Goal: Task Accomplishment & Management: Manage account settings

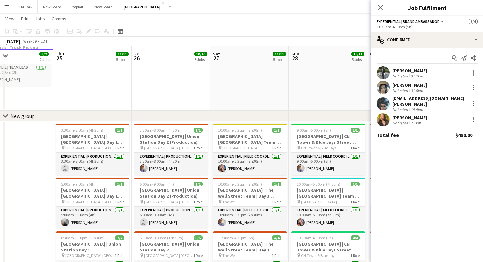
scroll to position [98, 0]
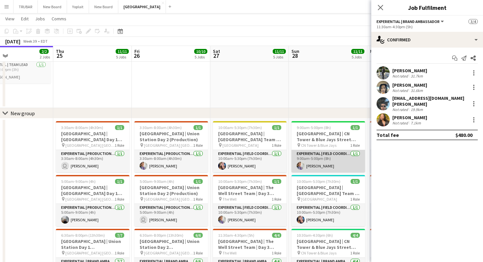
click at [300, 167] on app-user-avatar at bounding box center [301, 166] width 8 height 8
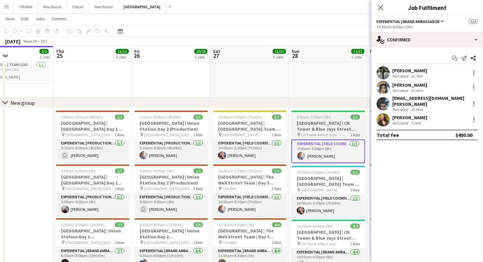
click at [316, 131] on h3 "[GEOGRAPHIC_DATA] | CN Tower & Blue Jays Street Team | Day 4 (Team Lead)" at bounding box center [329, 126] width 74 height 12
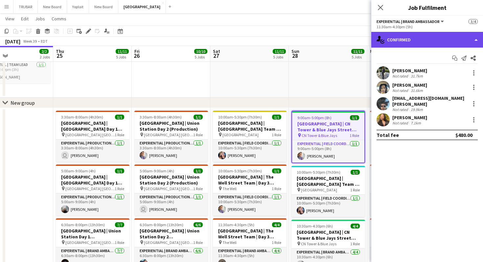
click at [422, 39] on div "single-neutral-actions-check-2 Confirmed" at bounding box center [427, 40] width 112 height 16
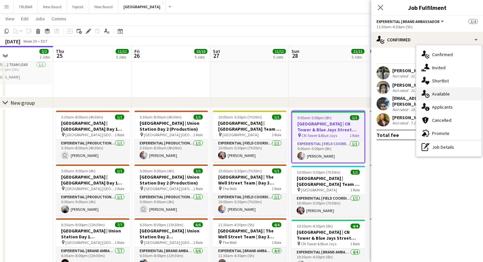
click at [441, 93] on span "Available" at bounding box center [441, 94] width 18 height 6
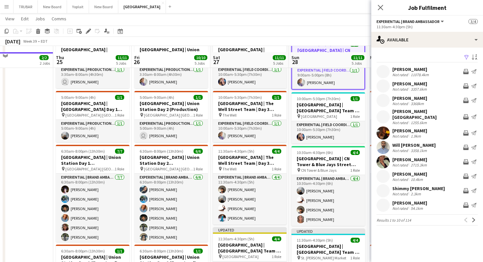
scroll to position [180, 0]
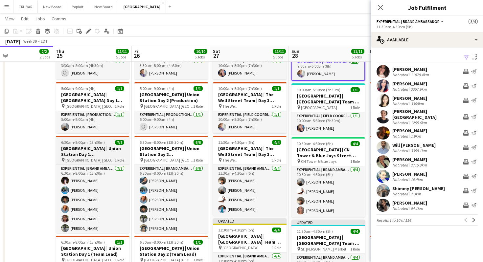
click at [111, 151] on h3 "[GEOGRAPHIC_DATA] | Union Station Day 1 ([GEOGRAPHIC_DATA] Ambassasdors)" at bounding box center [93, 152] width 74 height 12
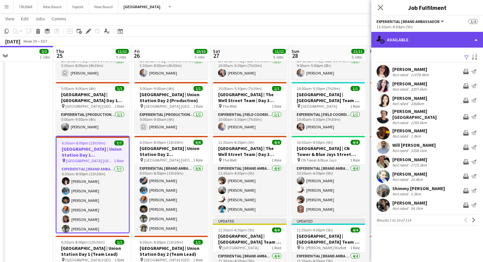
click at [388, 40] on div "single-neutral-actions-upload Available" at bounding box center [427, 40] width 112 height 16
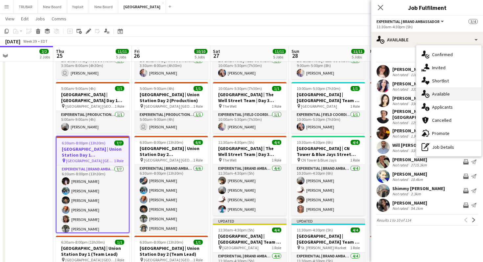
click at [443, 91] on span "Available" at bounding box center [441, 94] width 18 height 6
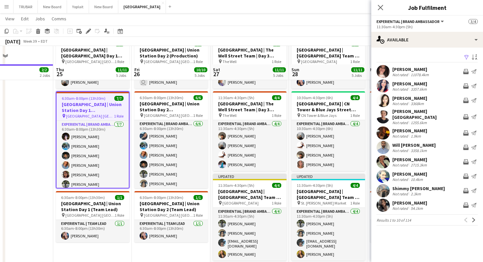
scroll to position [248, 0]
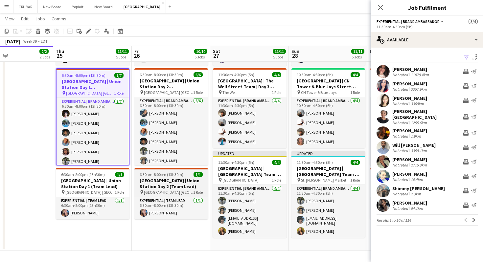
click at [175, 186] on h3 "[GEOGRAPHIC_DATA] | Union Station Day 2 (Team Lead)" at bounding box center [171, 184] width 74 height 12
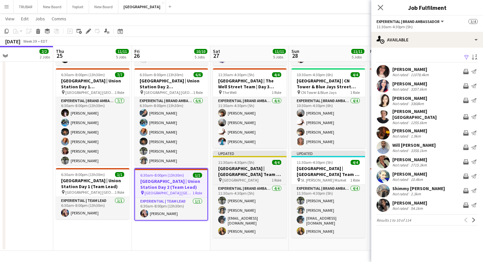
click at [235, 172] on h3 "[GEOGRAPHIC_DATA] | [GEOGRAPHIC_DATA] Team | Day 3 (Brand Ambassadors)" at bounding box center [250, 172] width 74 height 12
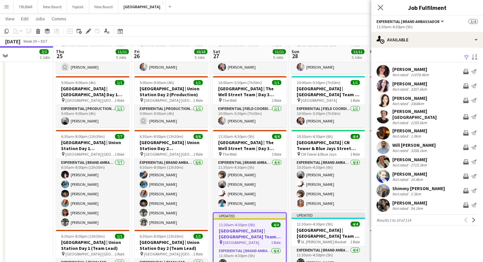
scroll to position [190, 0]
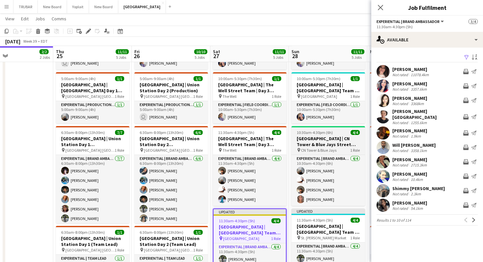
click at [337, 145] on h3 "[GEOGRAPHIC_DATA] | CN Tower & Blue Jays Street Team | Day 4 (Brand Ambassadors)" at bounding box center [329, 142] width 74 height 12
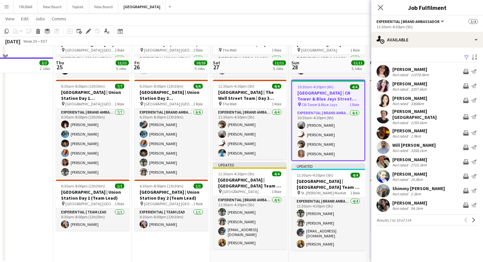
scroll to position [248, 0]
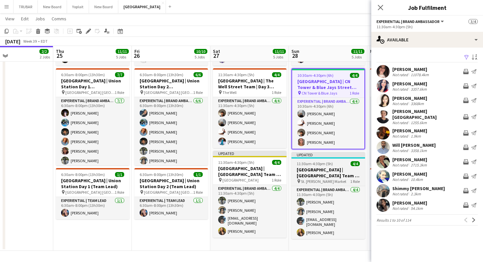
click at [329, 178] on h3 "[GEOGRAPHIC_DATA] | [GEOGRAPHIC_DATA] Team | Day 4 (Brand Ambassadors)" at bounding box center [329, 173] width 74 height 12
